Goal: Check status: Check status

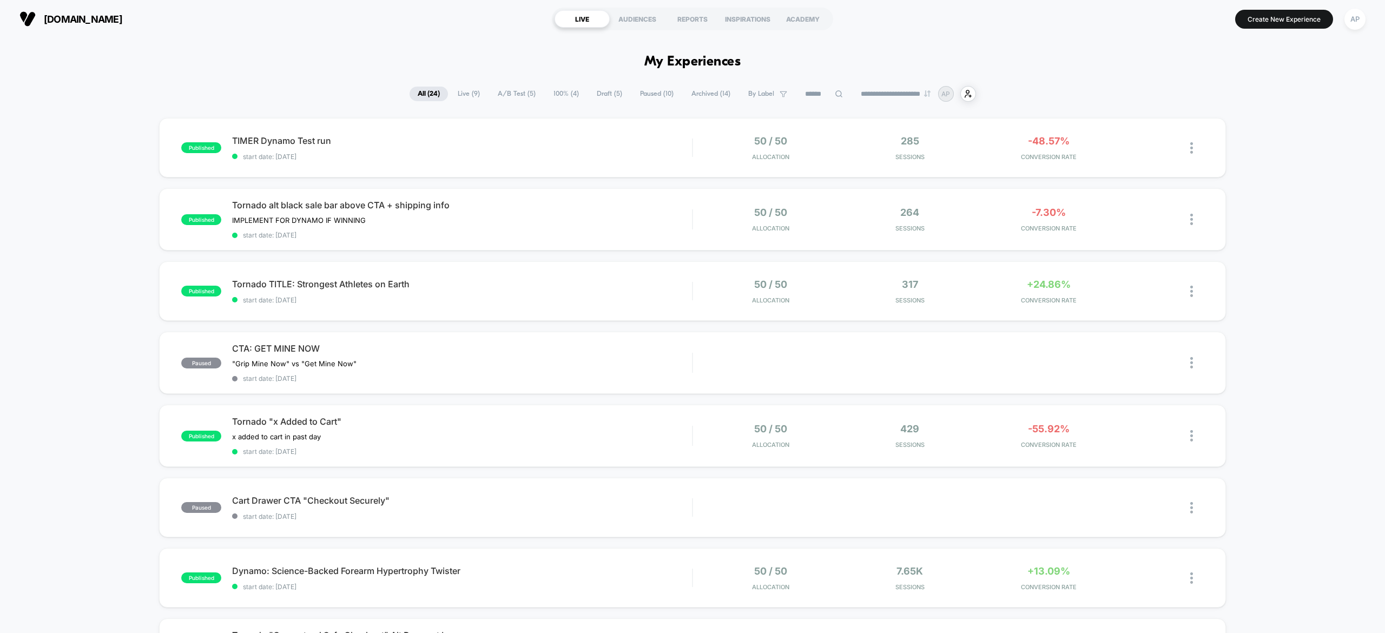
click at [1284, 317] on div "published TIMER Dynamo Test run start date: 19/09/2025 50 / 50 Allocation 285 S…" at bounding box center [692, 571] width 1385 height 906
click at [635, 279] on span "Tornado TITLE: Strongest Athletes on Earth Click to edit experience details" at bounding box center [462, 284] width 460 height 11
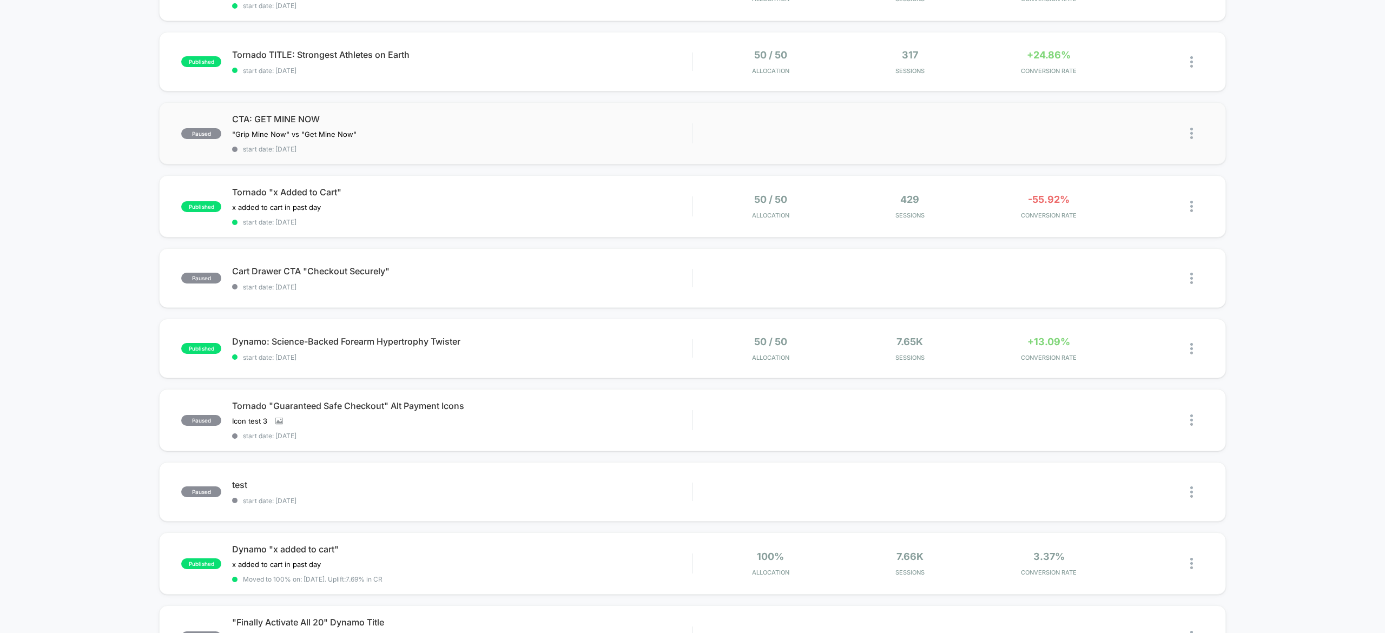
scroll to position [238, 0]
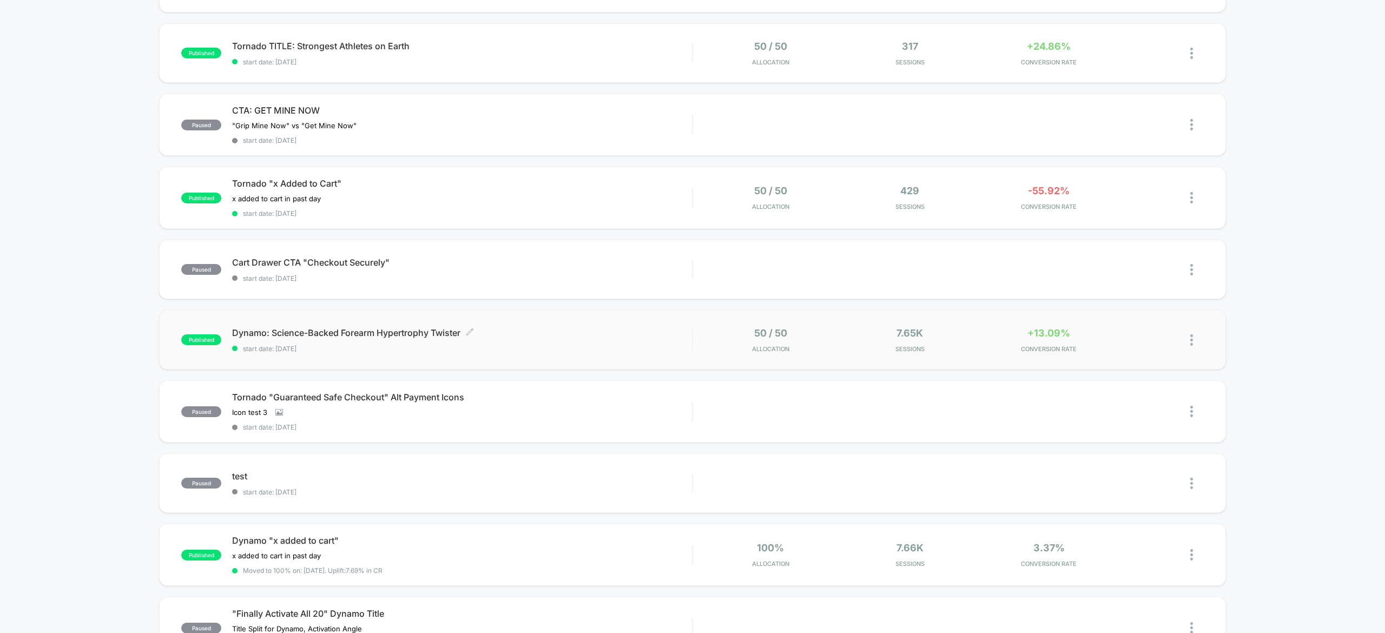
click at [665, 345] on span "start date: [DATE]" at bounding box center [462, 349] width 460 height 8
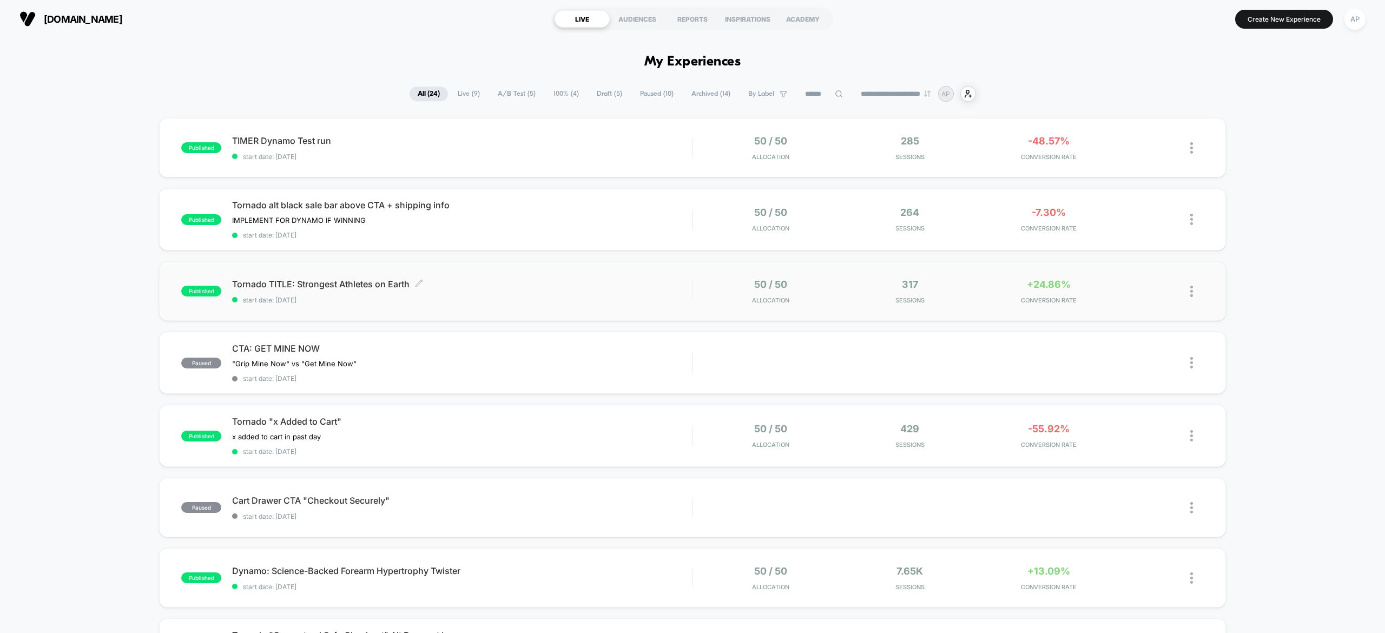
click at [625, 296] on span "start date: [DATE]" at bounding box center [462, 300] width 460 height 8
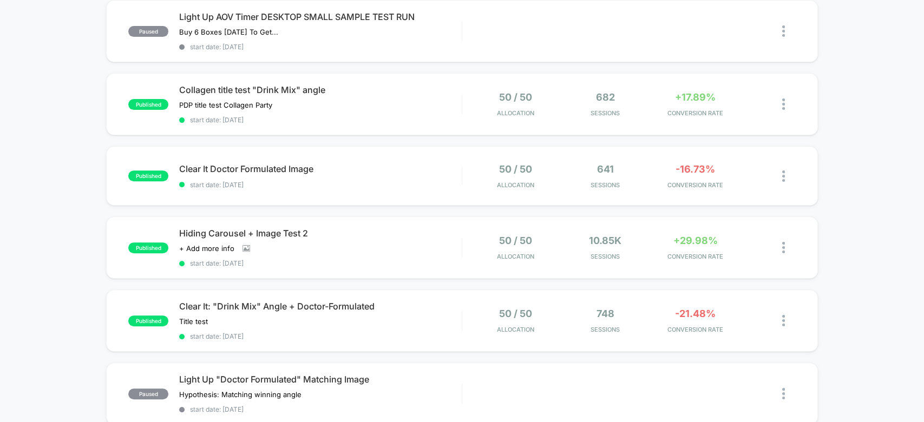
scroll to position [166, 0]
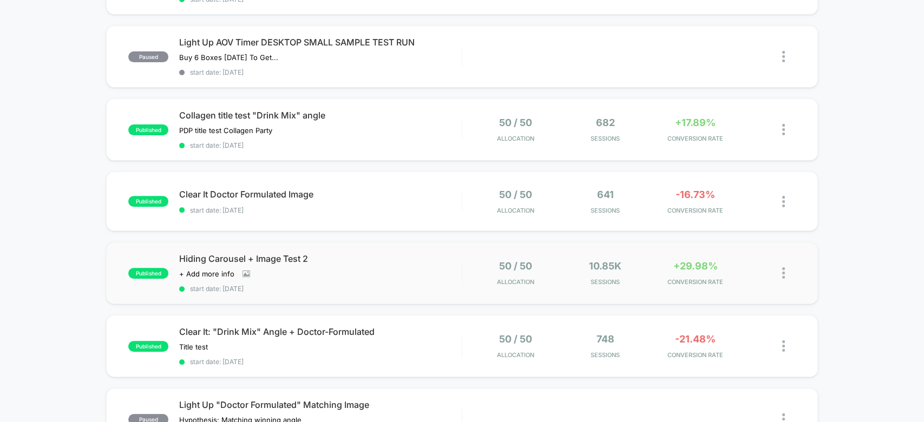
click at [621, 292] on div "published Hiding Carousel + Image Test 2 Click to view images Click to edit exp…" at bounding box center [461, 273] width 711 height 62
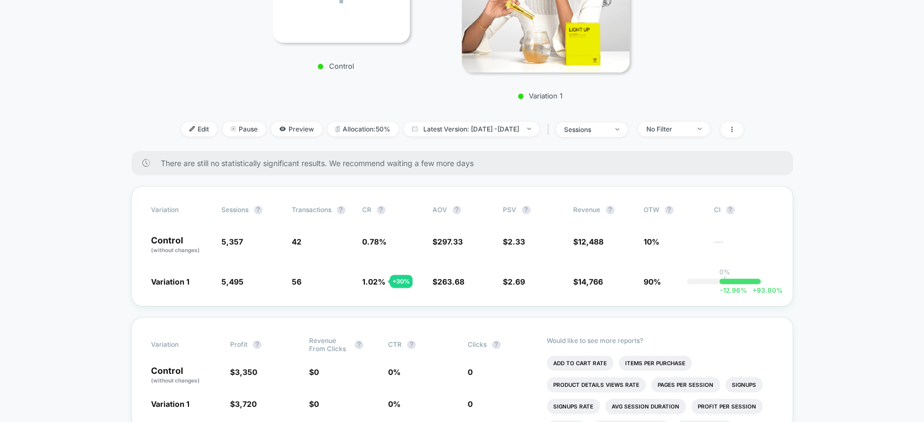
scroll to position [251, 0]
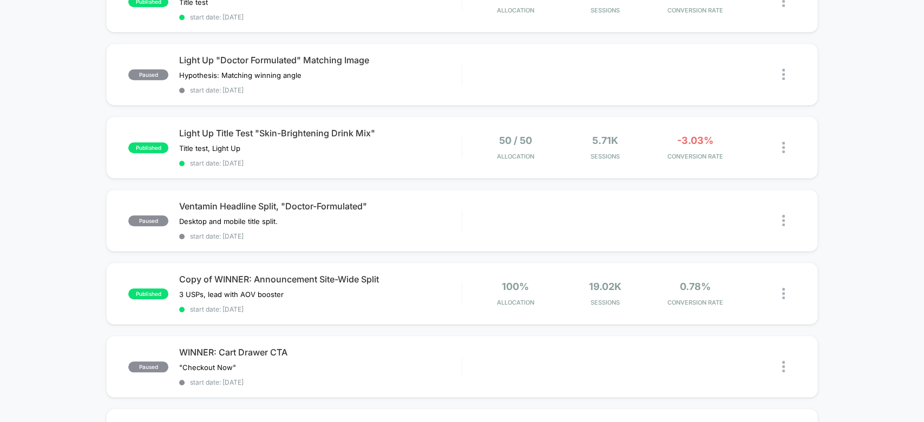
scroll to position [524, 0]
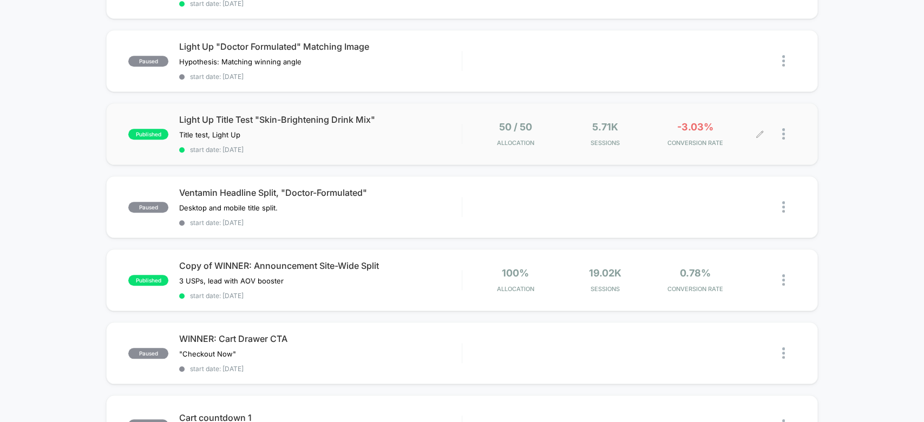
click at [643, 121] on div "5.71k Sessions" at bounding box center [605, 133] width 84 height 25
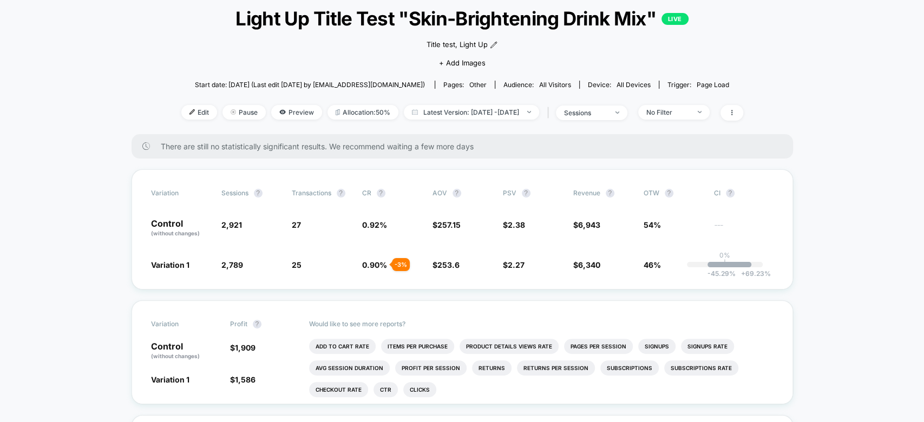
scroll to position [66, 0]
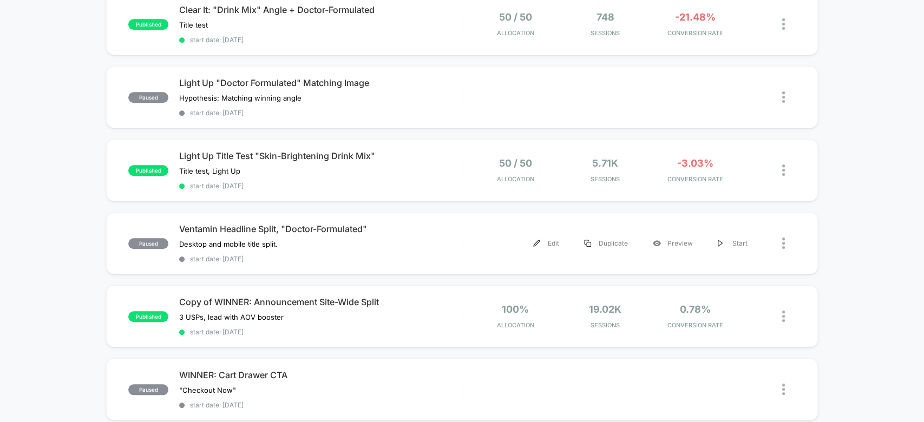
scroll to position [518, 0]
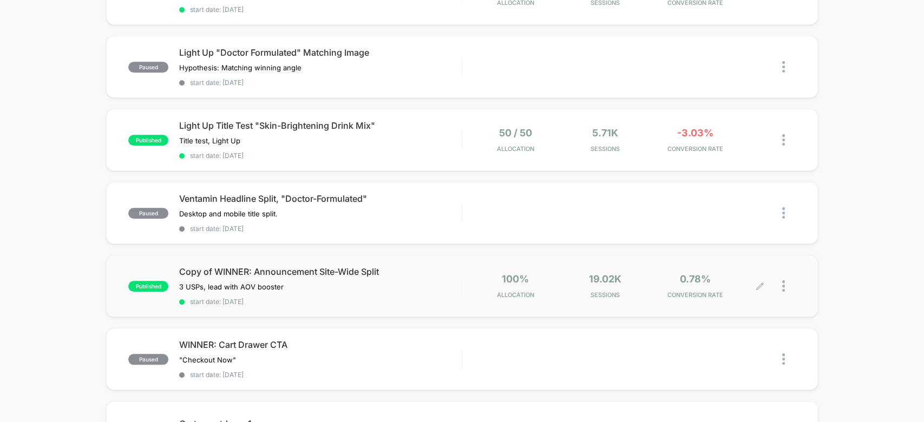
click at [710, 273] on div "0.78% CONVERSION RATE" at bounding box center [694, 285] width 84 height 25
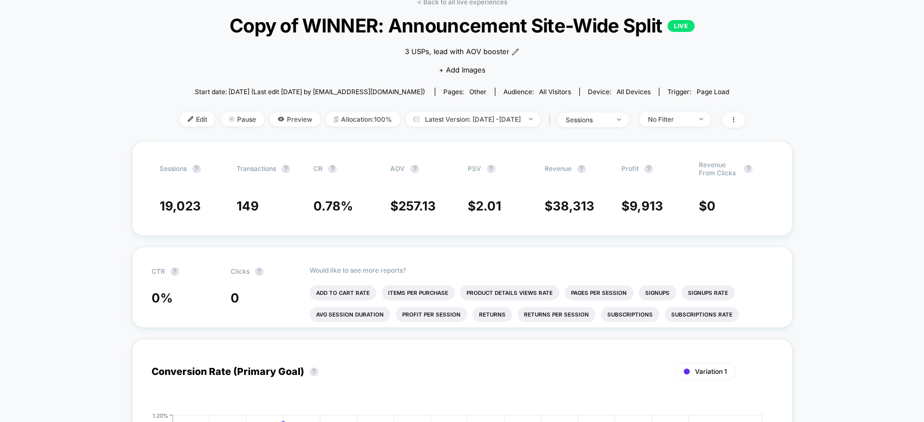
scroll to position [59, 0]
